Goal: Information Seeking & Learning: Learn about a topic

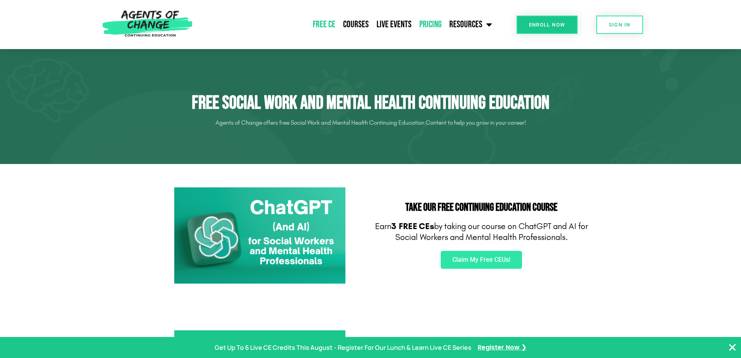
click at [434, 26] on link "Pricing" at bounding box center [431, 24] width 30 height 19
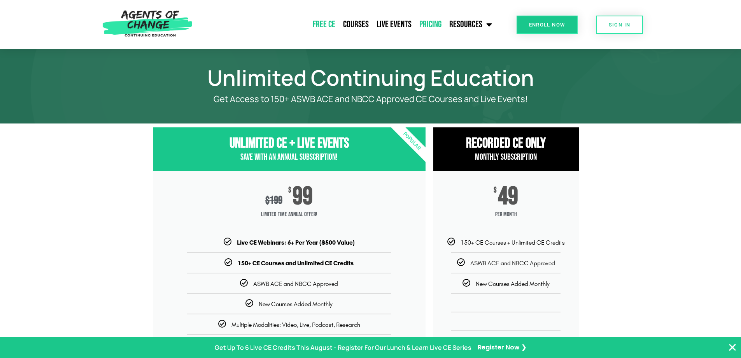
click at [331, 22] on link "Free CE" at bounding box center [324, 24] width 30 height 19
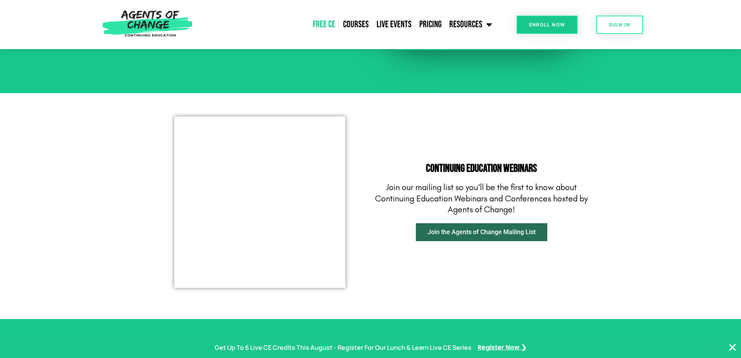
scroll to position [895, 0]
